Goal: Transaction & Acquisition: Purchase product/service

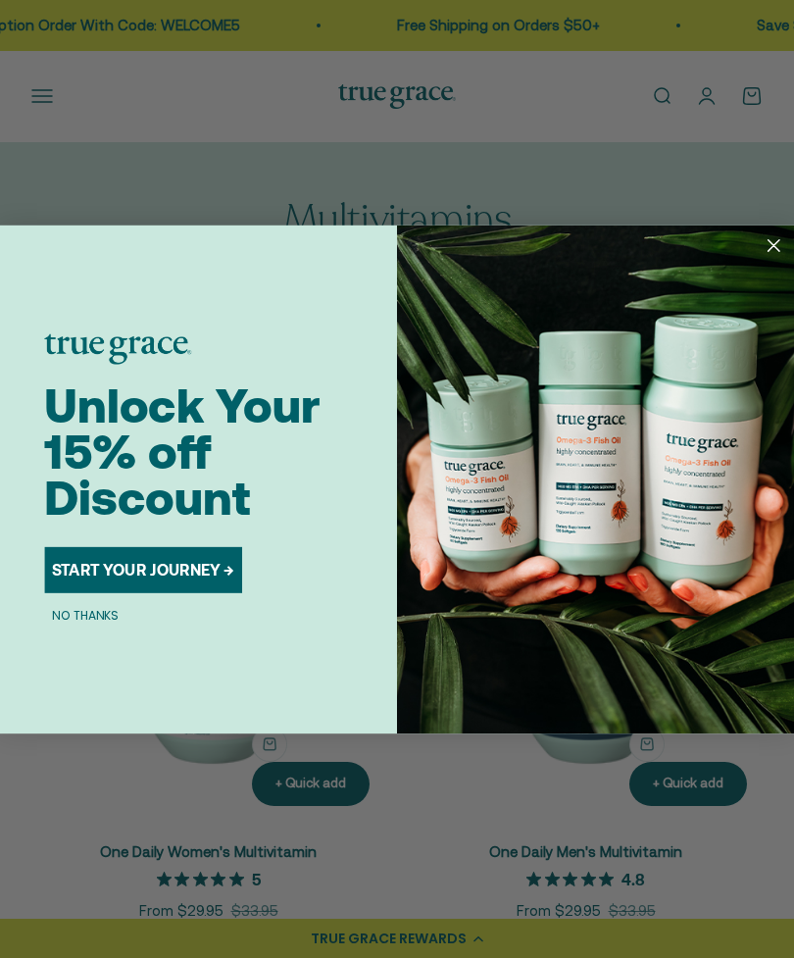
click at [776, 258] on circle "Close dialog" at bounding box center [774, 244] width 26 height 26
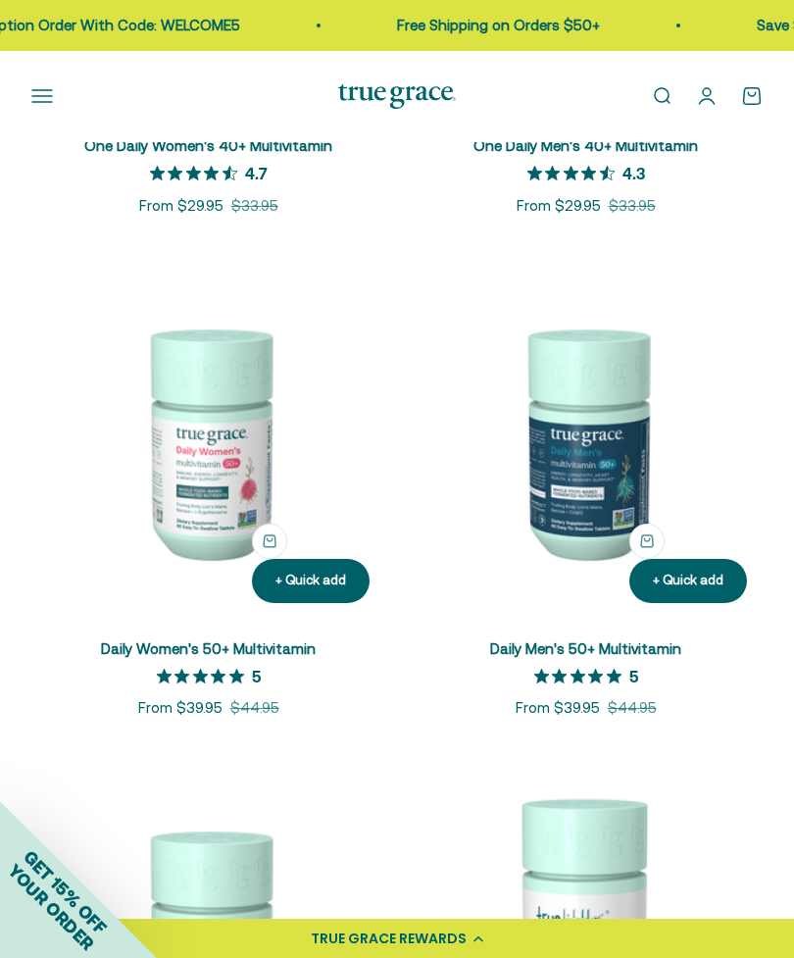
scroll to position [1207, 0]
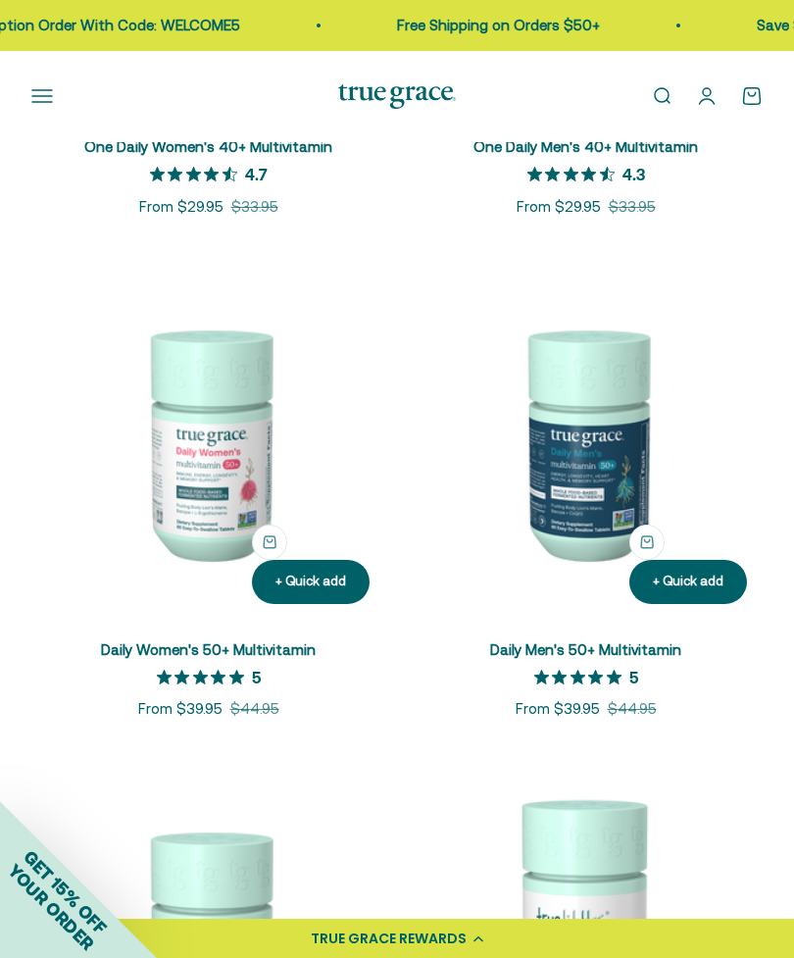
click at [176, 344] on img at bounding box center [208, 443] width 354 height 354
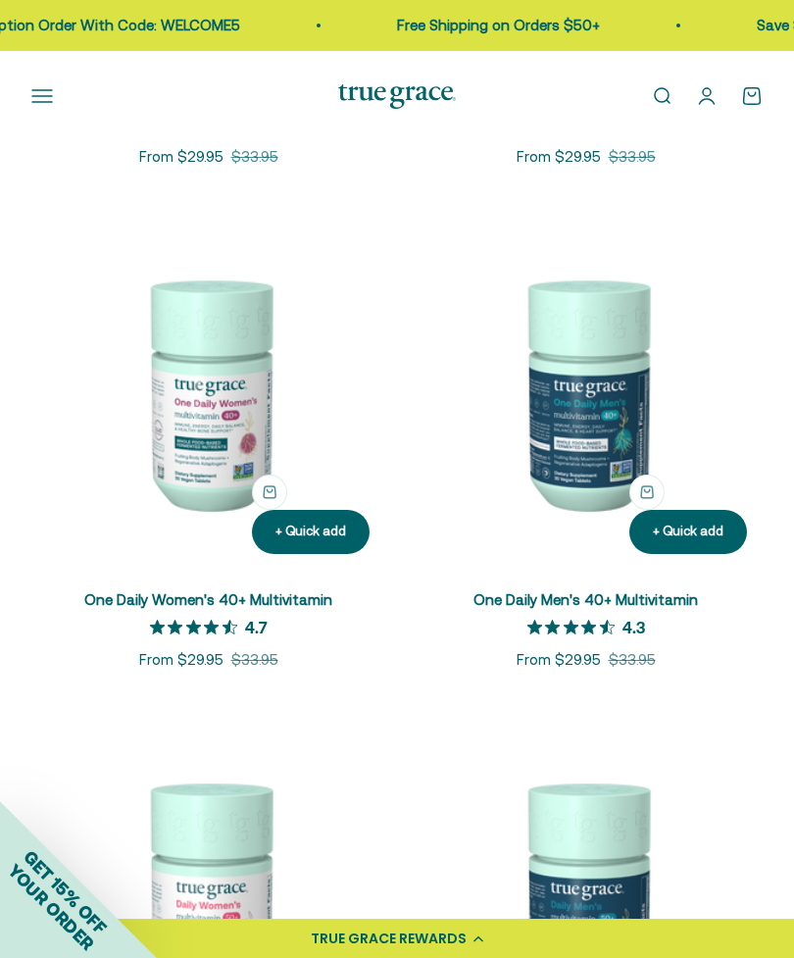
scroll to position [753, 0]
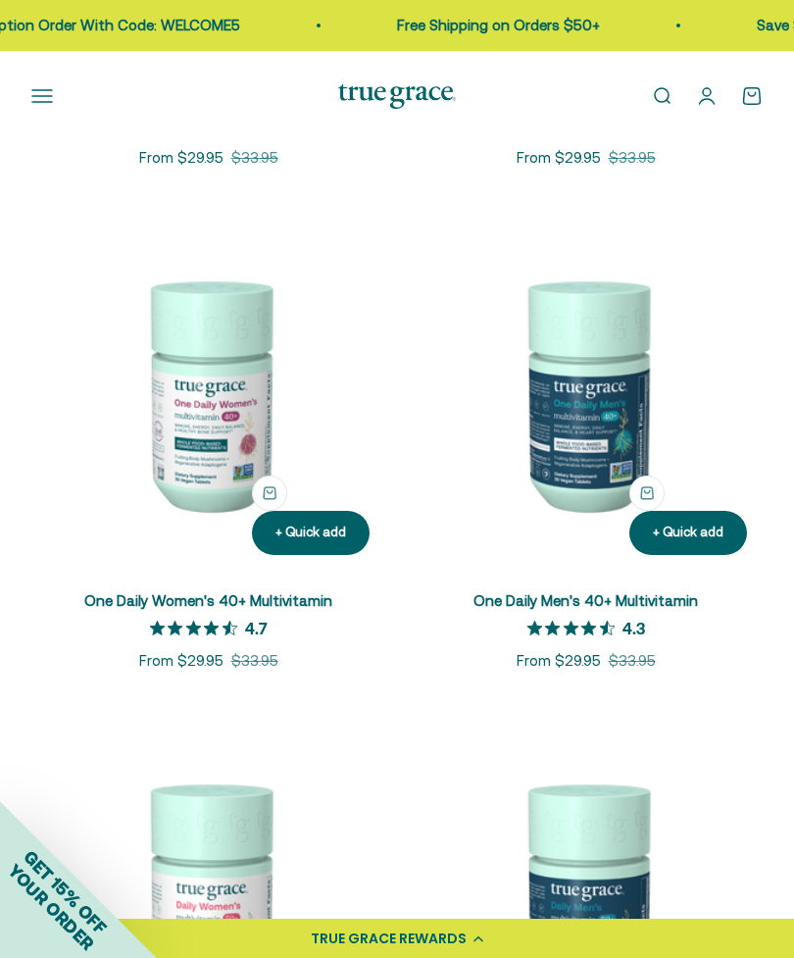
click at [218, 401] on img at bounding box center [208, 394] width 354 height 354
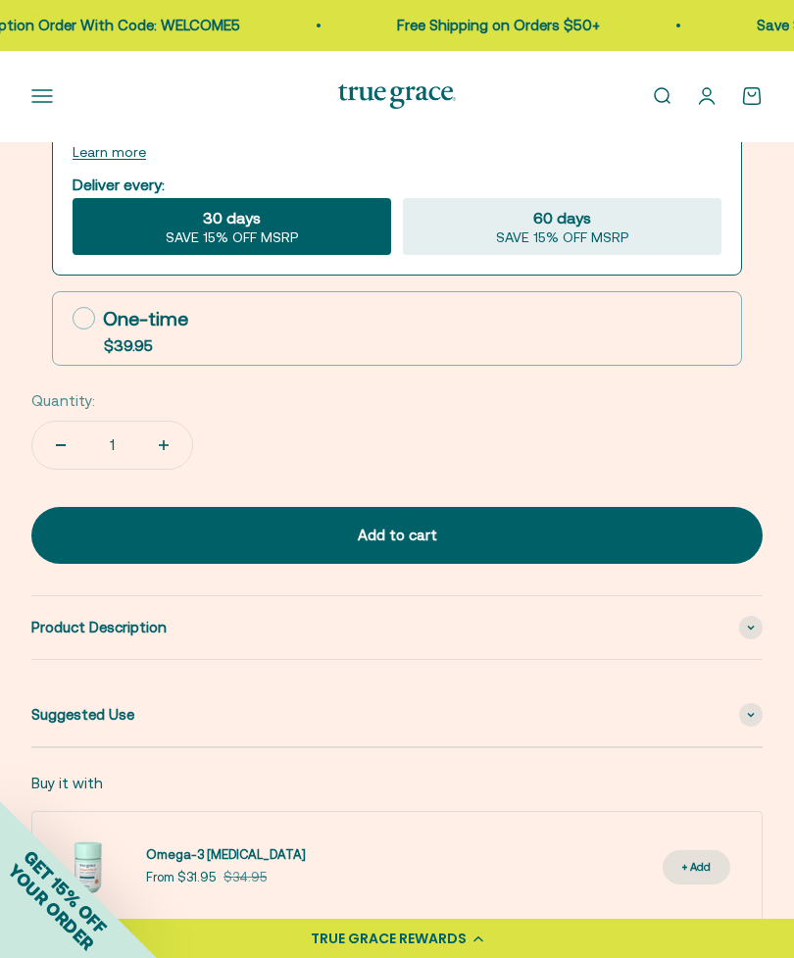
scroll to position [1368, 0]
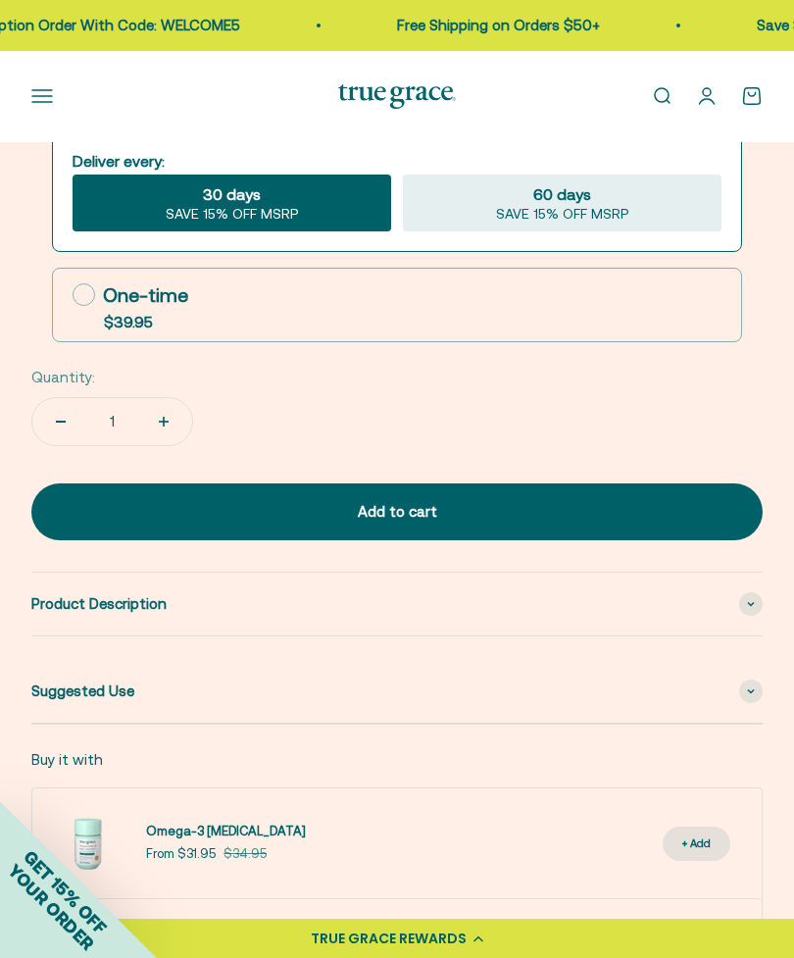
click at [745, 605] on span at bounding box center [751, 604] width 24 height 24
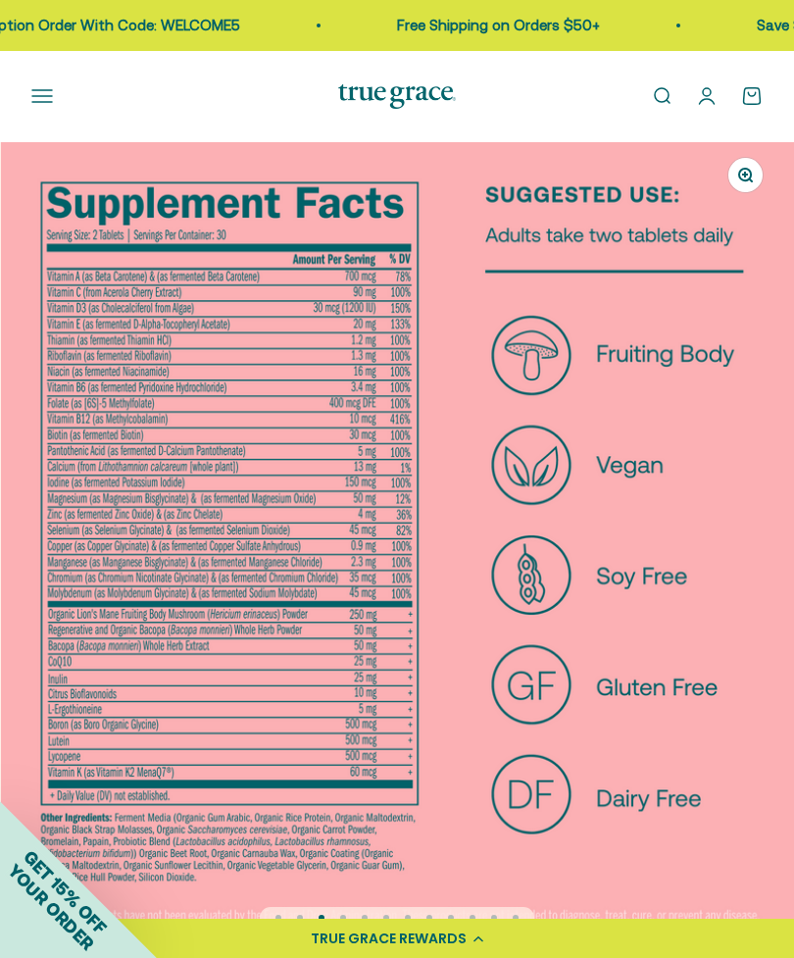
scroll to position [0, 1593]
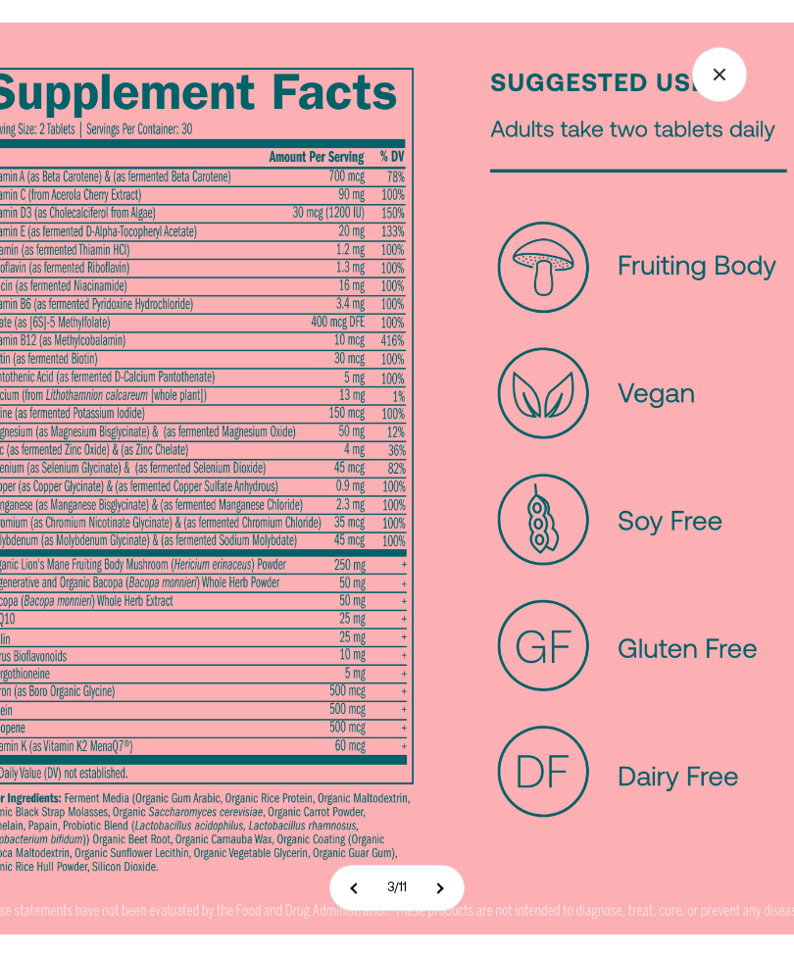
click at [412, 802] on img at bounding box center [390, 479] width 913 height 913
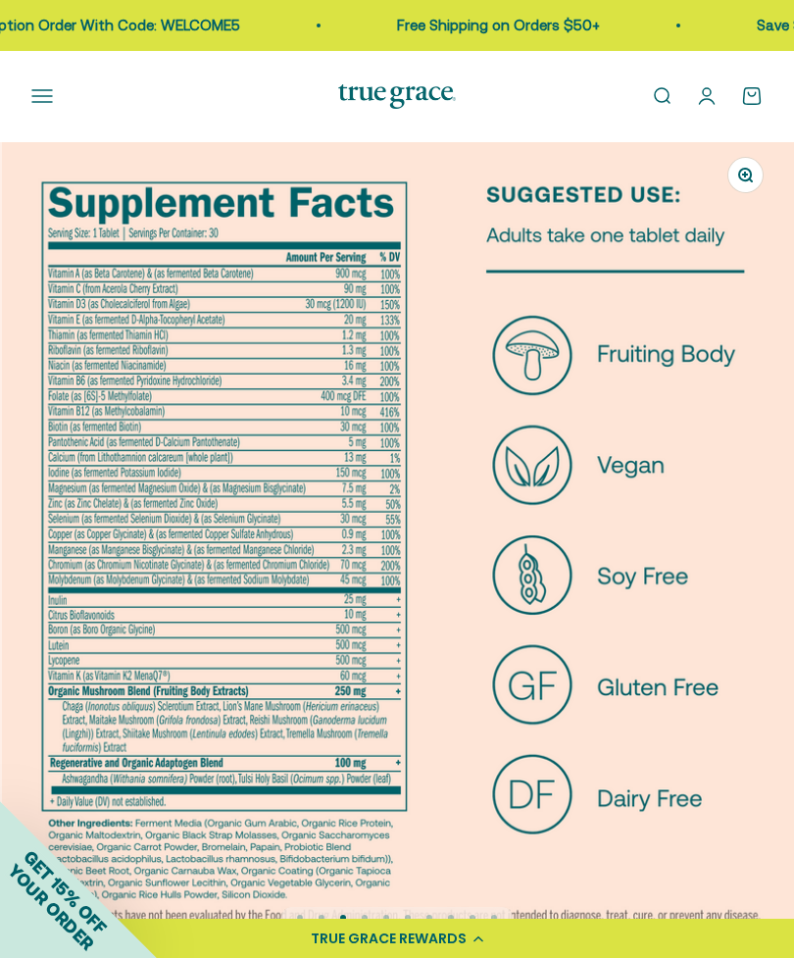
scroll to position [0, 1593]
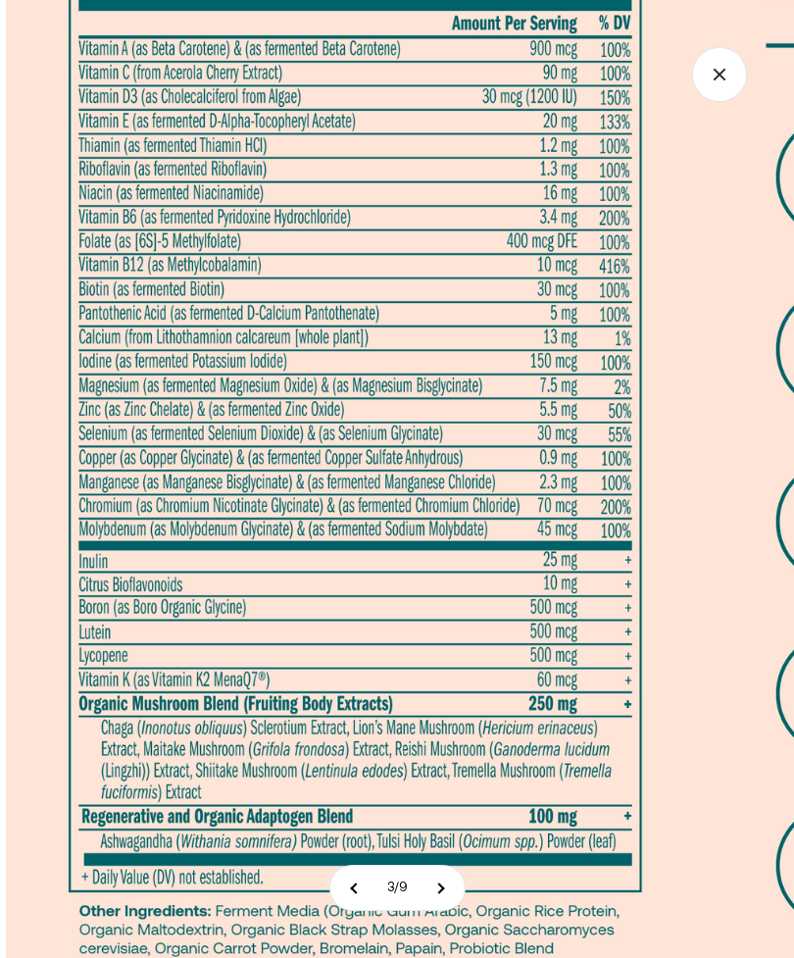
click at [22, 109] on img at bounding box center [629, 466] width 1246 height 1246
